Goal: Information Seeking & Learning: Learn about a topic

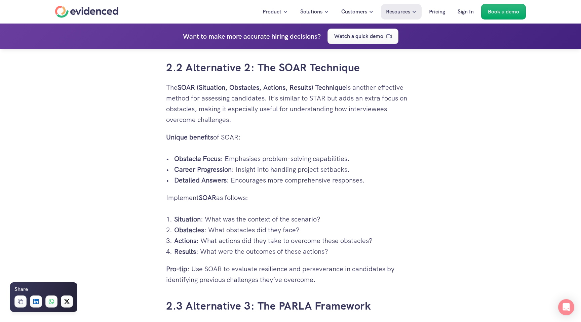
scroll to position [1413, 0]
click at [202, 89] on strong "SOAR (Situation, Obstacles, Actions, Results) Technique" at bounding box center [262, 87] width 168 height 9
drag, startPoint x: 200, startPoint y: 88, endPoint x: 227, endPoint y: 88, distance: 26.9
click at [227, 88] on strong "SOAR (Situation, Obstacles, Actions, Results) Technique" at bounding box center [262, 87] width 168 height 9
drag, startPoint x: 231, startPoint y: 86, endPoint x: 262, endPoint y: 87, distance: 31.3
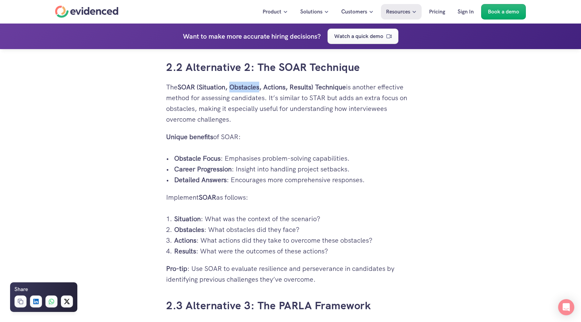
click at [262, 87] on strong "SOAR (Situation, Obstacles, Actions, Results) Technique" at bounding box center [262, 87] width 168 height 9
click at [279, 87] on strong "SOAR (Situation, Obstacles, Actions, Results) Technique" at bounding box center [262, 87] width 168 height 9
drag, startPoint x: 298, startPoint y: 86, endPoint x: 318, endPoint y: 86, distance: 20.2
click at [318, 86] on strong "SOAR (Situation, Obstacles, Actions, Results) Technique" at bounding box center [262, 87] width 168 height 9
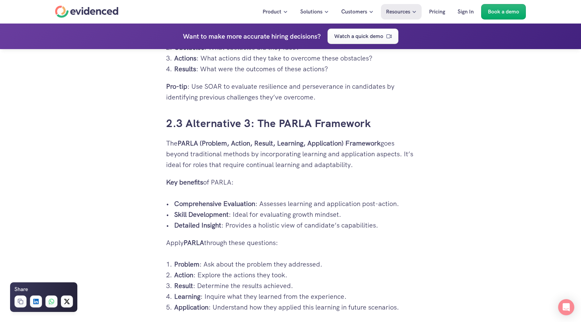
scroll to position [1607, 0]
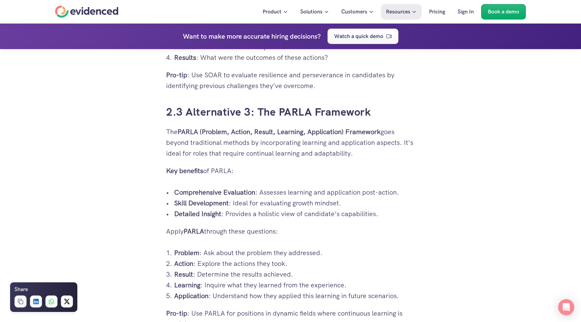
click at [204, 132] on strong "PARLA (Problem, Action, Result, Learning, Application) Framework" at bounding box center [279, 131] width 203 height 9
click at [241, 128] on strong "PARLA (Problem, Action, Result, Learning, Application) Framework" at bounding box center [279, 131] width 203 height 9
click at [262, 129] on strong "PARLA (Problem, Action, Result, Learning, Application) Framework" at bounding box center [279, 131] width 203 height 9
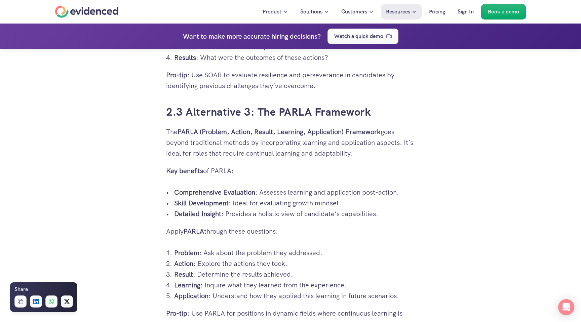
click at [286, 131] on strong "PARLA (Problem, Action, Result, Learning, Application) Framework" at bounding box center [279, 131] width 203 height 9
click at [315, 131] on strong "PARLA (Problem, Action, Result, Learning, Application) Framework" at bounding box center [279, 131] width 203 height 9
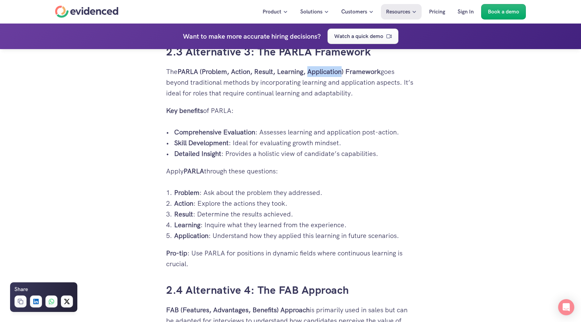
scroll to position [1667, 0]
